Goal: Navigation & Orientation: Find specific page/section

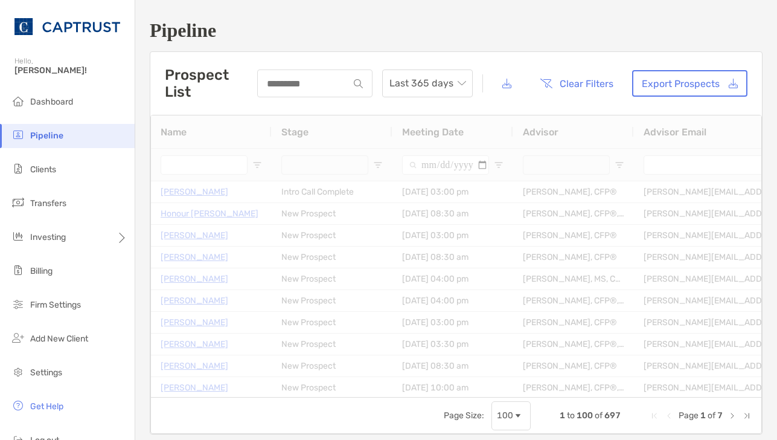
type input "**********"
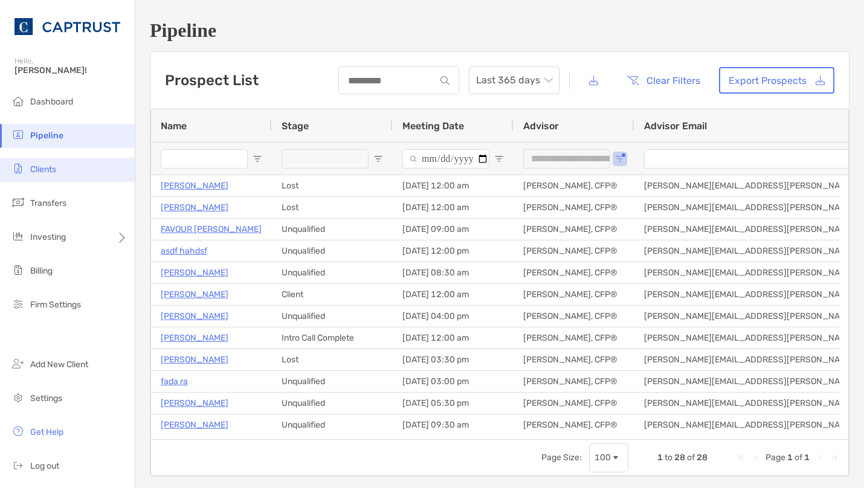
click at [55, 173] on span "Clients" at bounding box center [43, 169] width 26 height 10
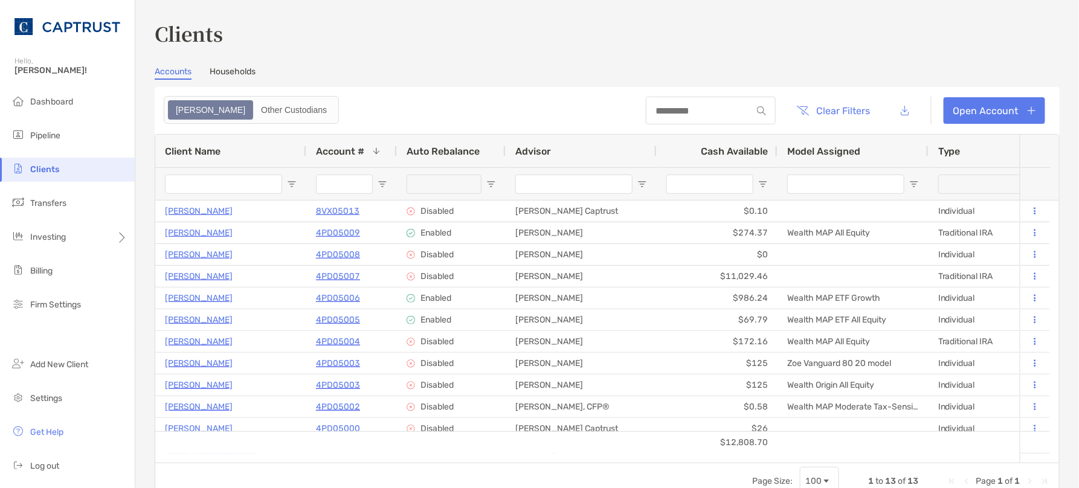
click at [182, 147] on span "Client Name" at bounding box center [193, 151] width 56 height 11
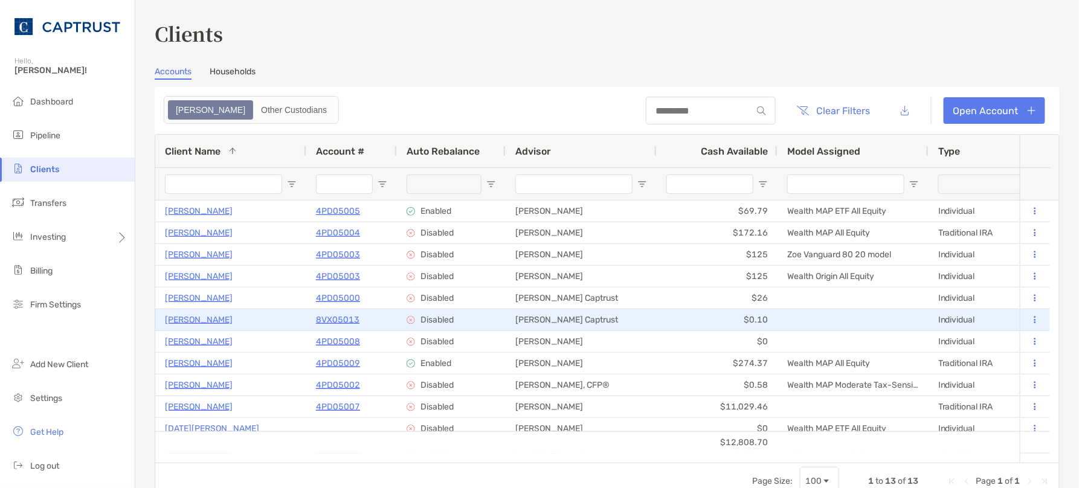
click at [202, 320] on p "Dillon Ferguson" at bounding box center [199, 319] width 68 height 15
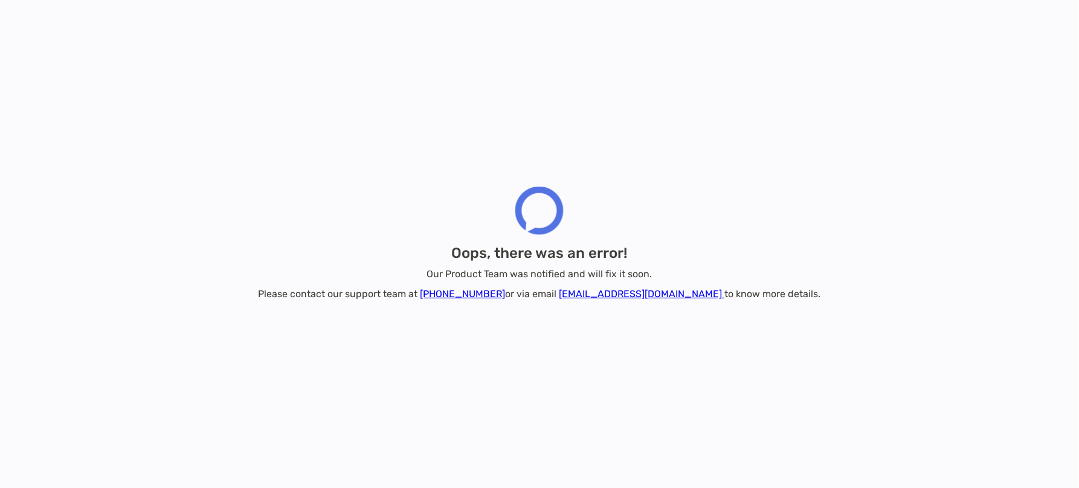
drag, startPoint x: 673, startPoint y: 391, endPoint x: 666, endPoint y: 381, distance: 12.7
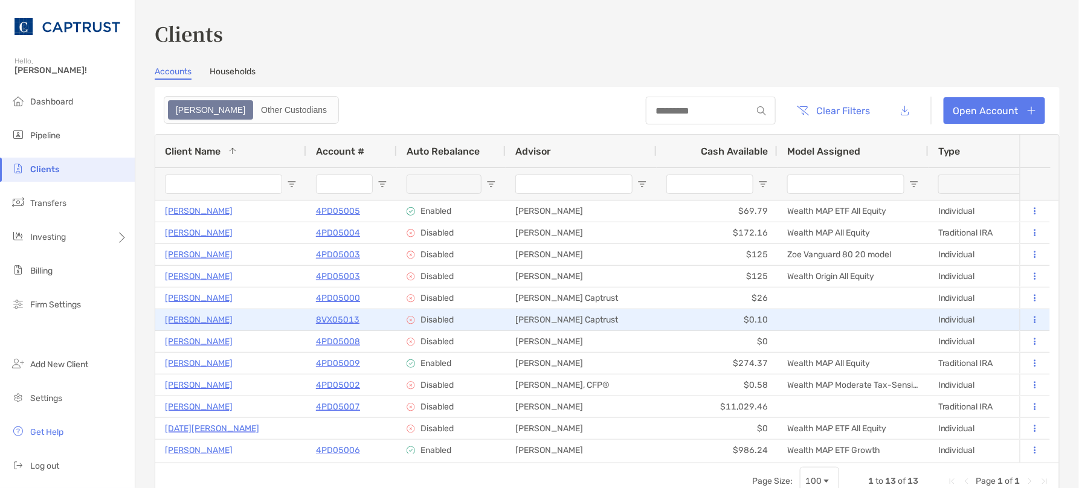
click at [343, 323] on p "8VX05013" at bounding box center [337, 319] width 43 height 15
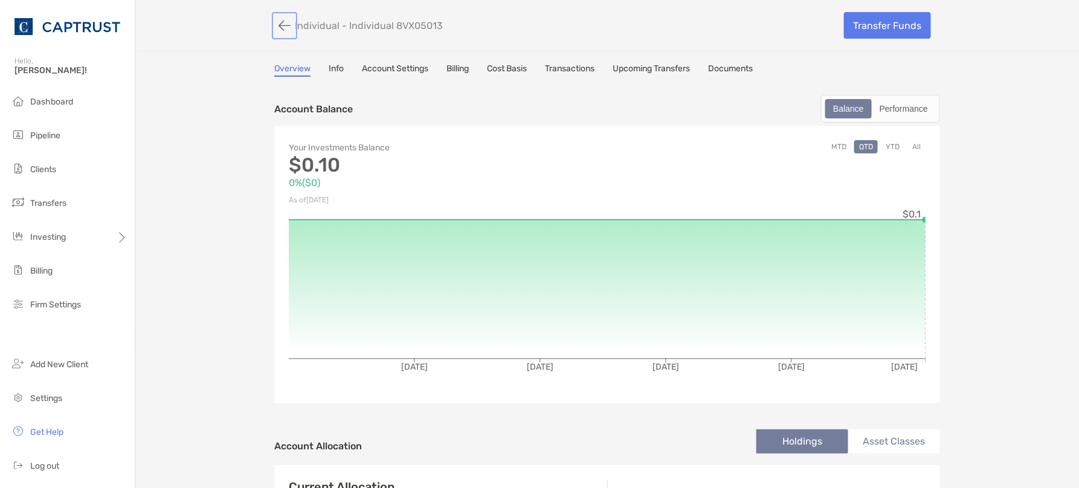
click at [280, 21] on button "button" at bounding box center [284, 25] width 21 height 22
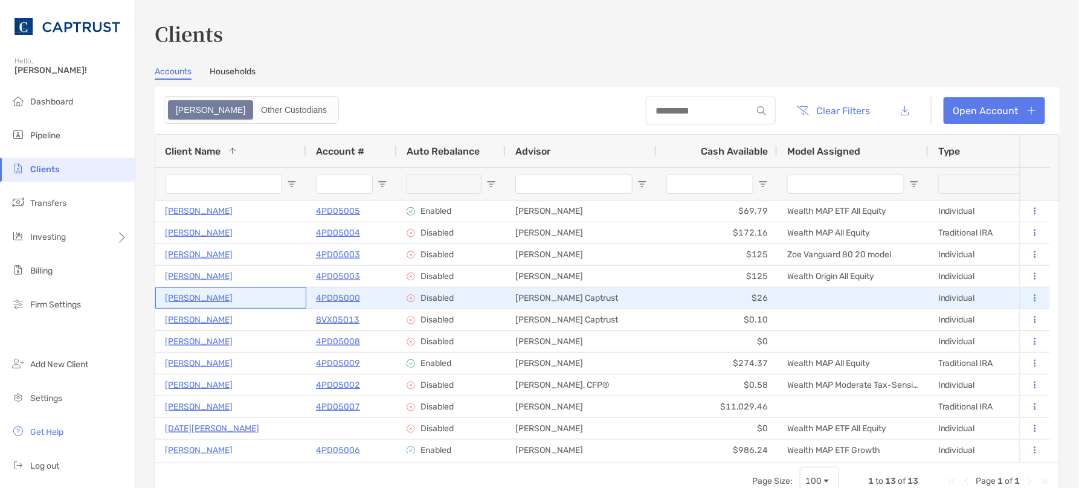
click at [204, 296] on p "Dillon Ferguson" at bounding box center [199, 298] width 68 height 15
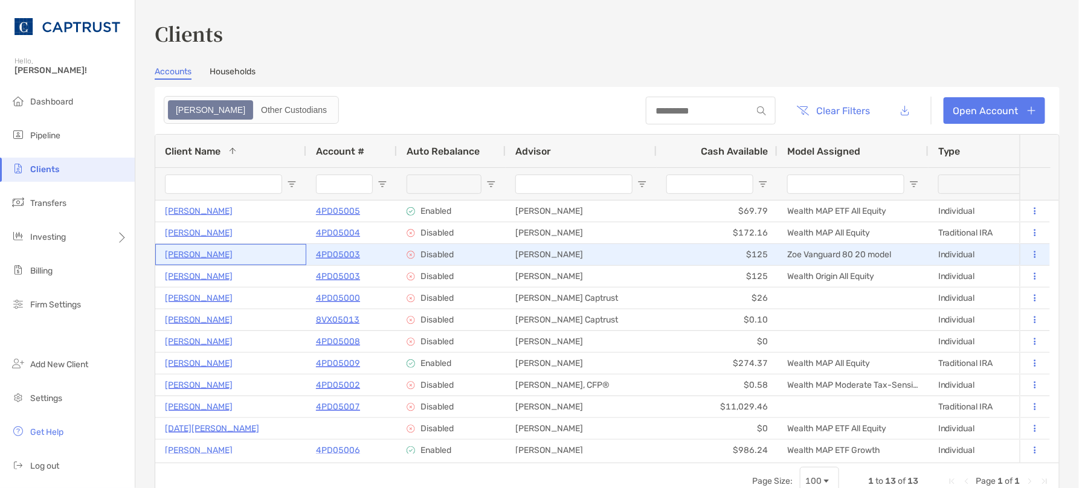
click at [214, 256] on p "Benjamin Jones" at bounding box center [199, 254] width 68 height 15
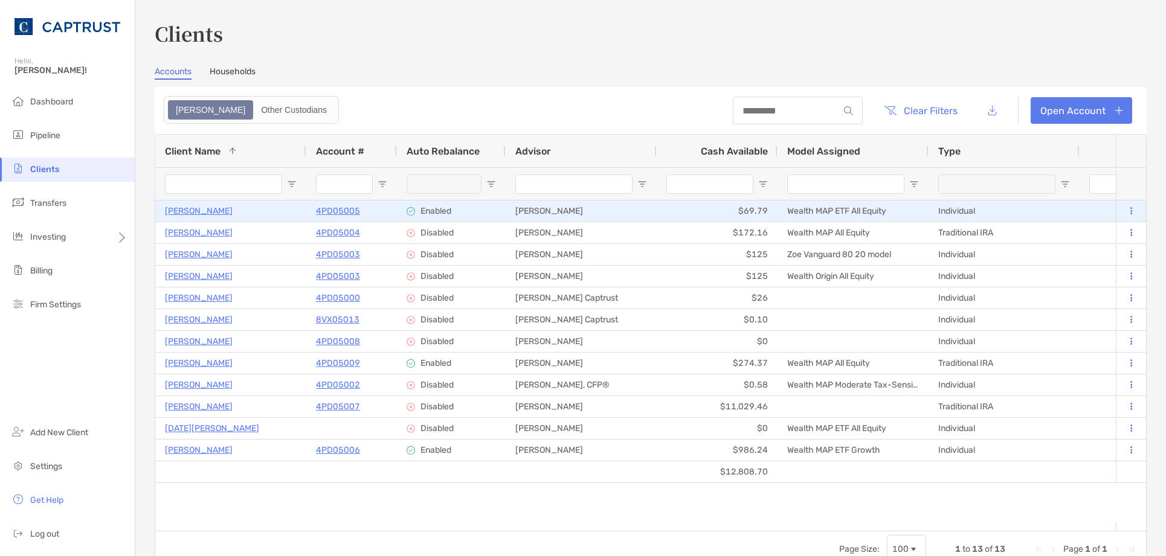
click at [354, 213] on p "4PD05005" at bounding box center [338, 211] width 44 height 15
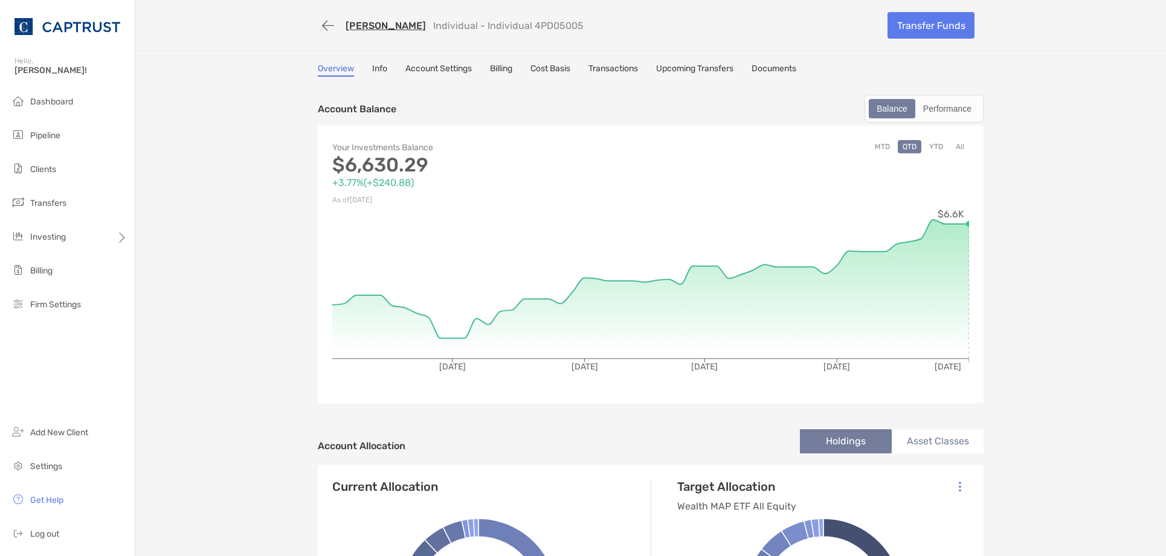
click at [455, 71] on link "Account Settings" at bounding box center [438, 69] width 66 height 13
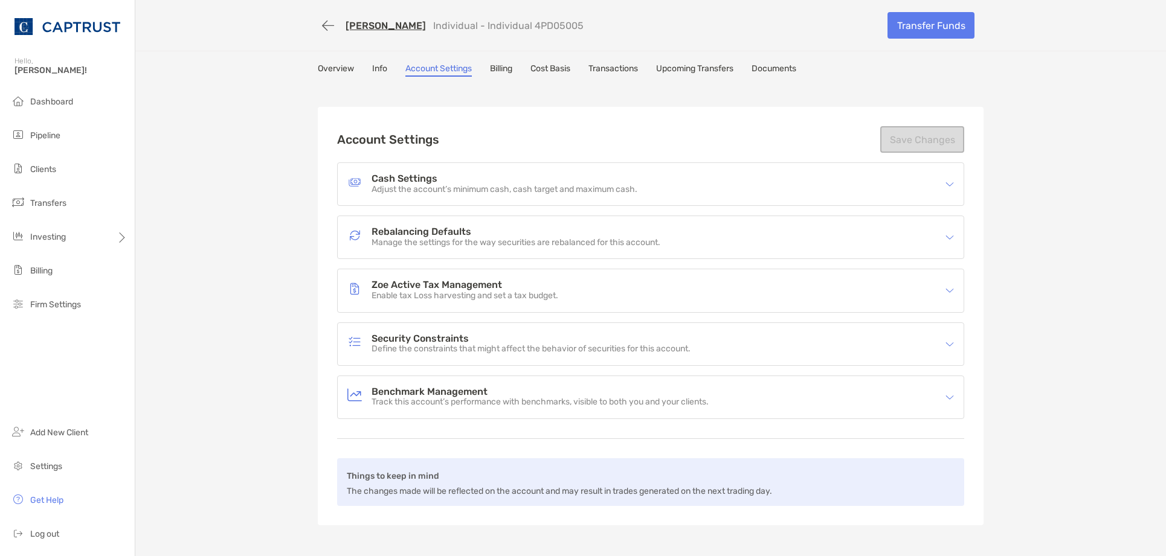
click at [336, 69] on link "Overview" at bounding box center [336, 69] width 36 height 13
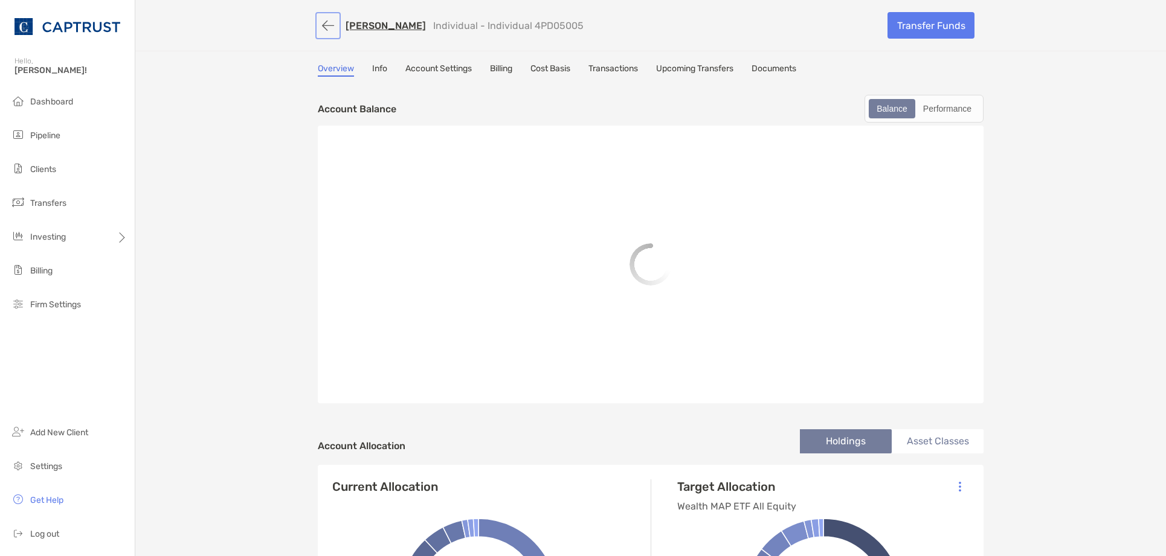
click at [321, 20] on button "button" at bounding box center [328, 25] width 21 height 22
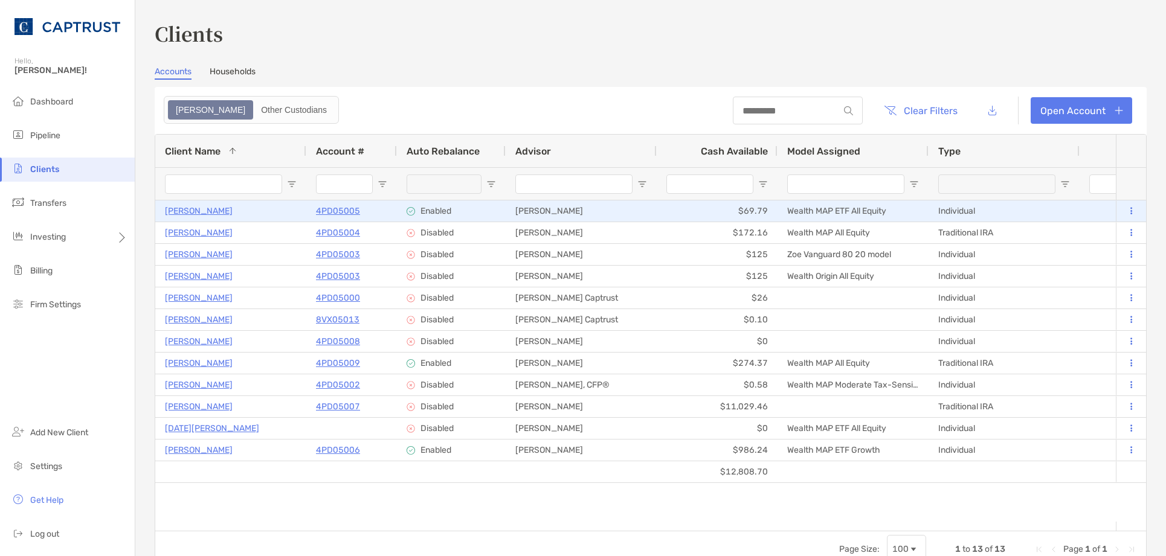
click at [344, 209] on p "4PD05005" at bounding box center [338, 211] width 44 height 15
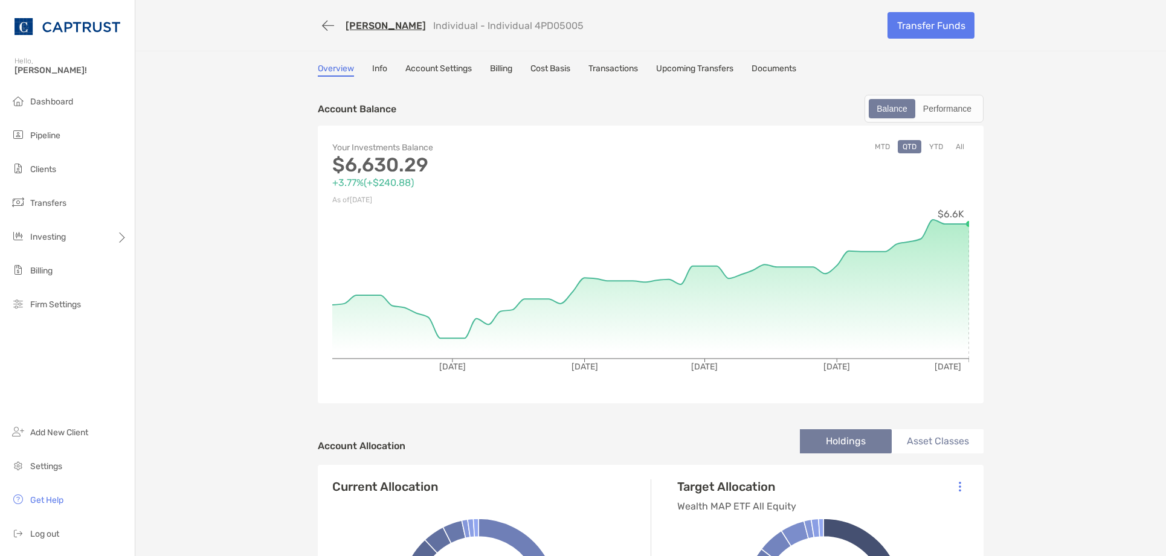
click at [370, 25] on link "[PERSON_NAME]" at bounding box center [386, 25] width 80 height 11
click at [372, 24] on link "[PERSON_NAME]" at bounding box center [386, 25] width 80 height 11
click at [57, 171] on li "Clients" at bounding box center [67, 170] width 135 height 24
